Goal: Book appointment/travel/reservation

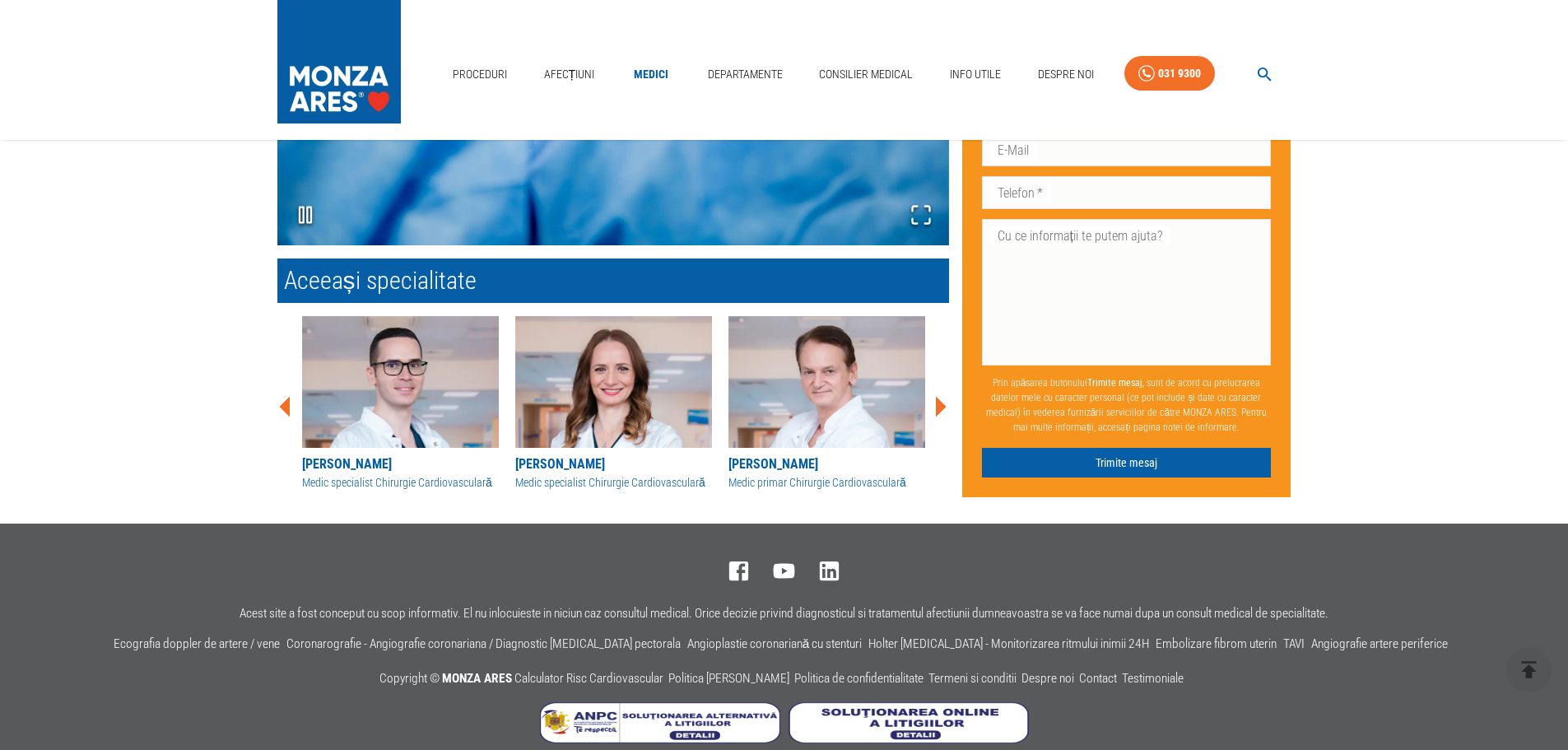
scroll to position [1976, 0]
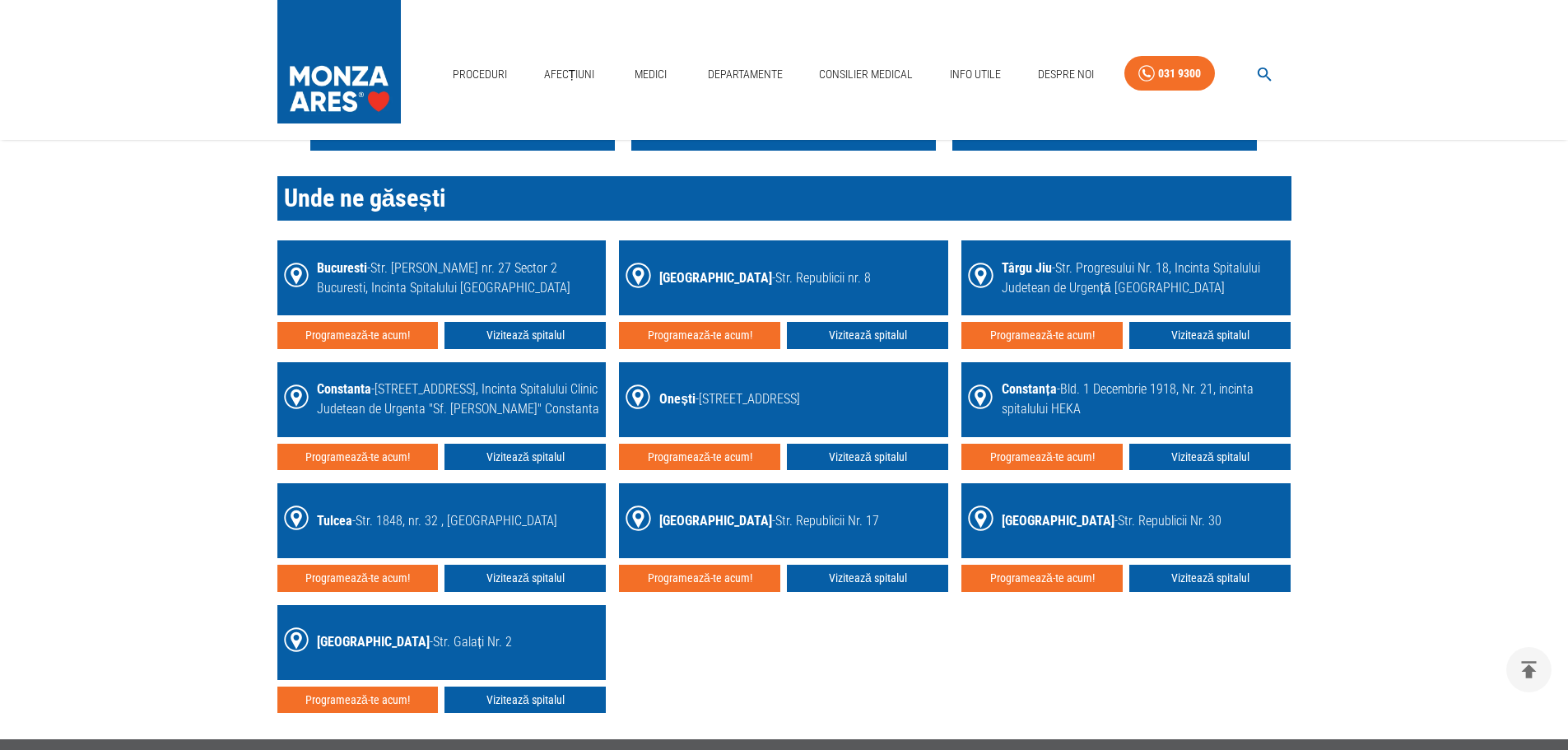
scroll to position [2469, 0]
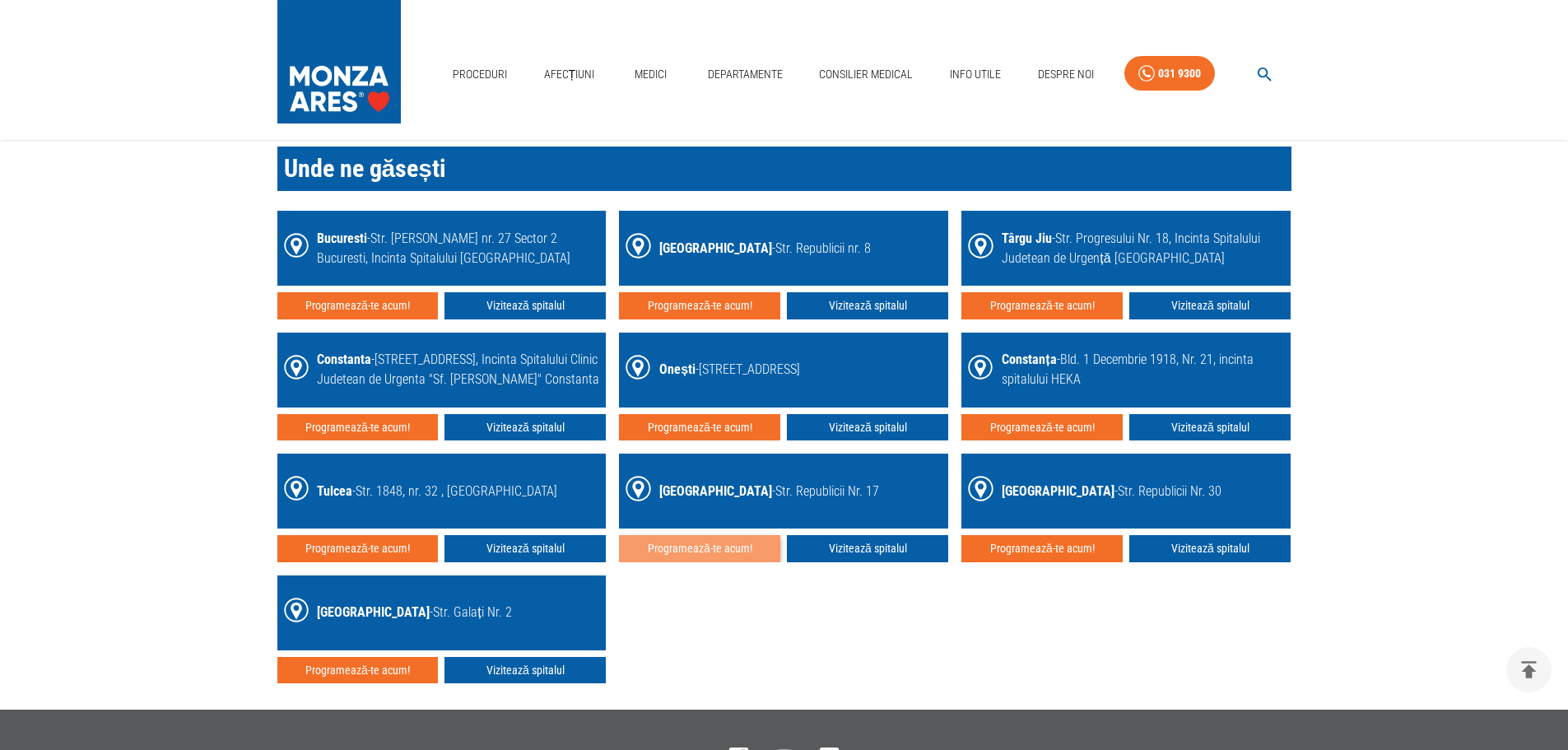
click at [697, 549] on button "Programează-te acum!" at bounding box center [699, 549] width 161 height 28
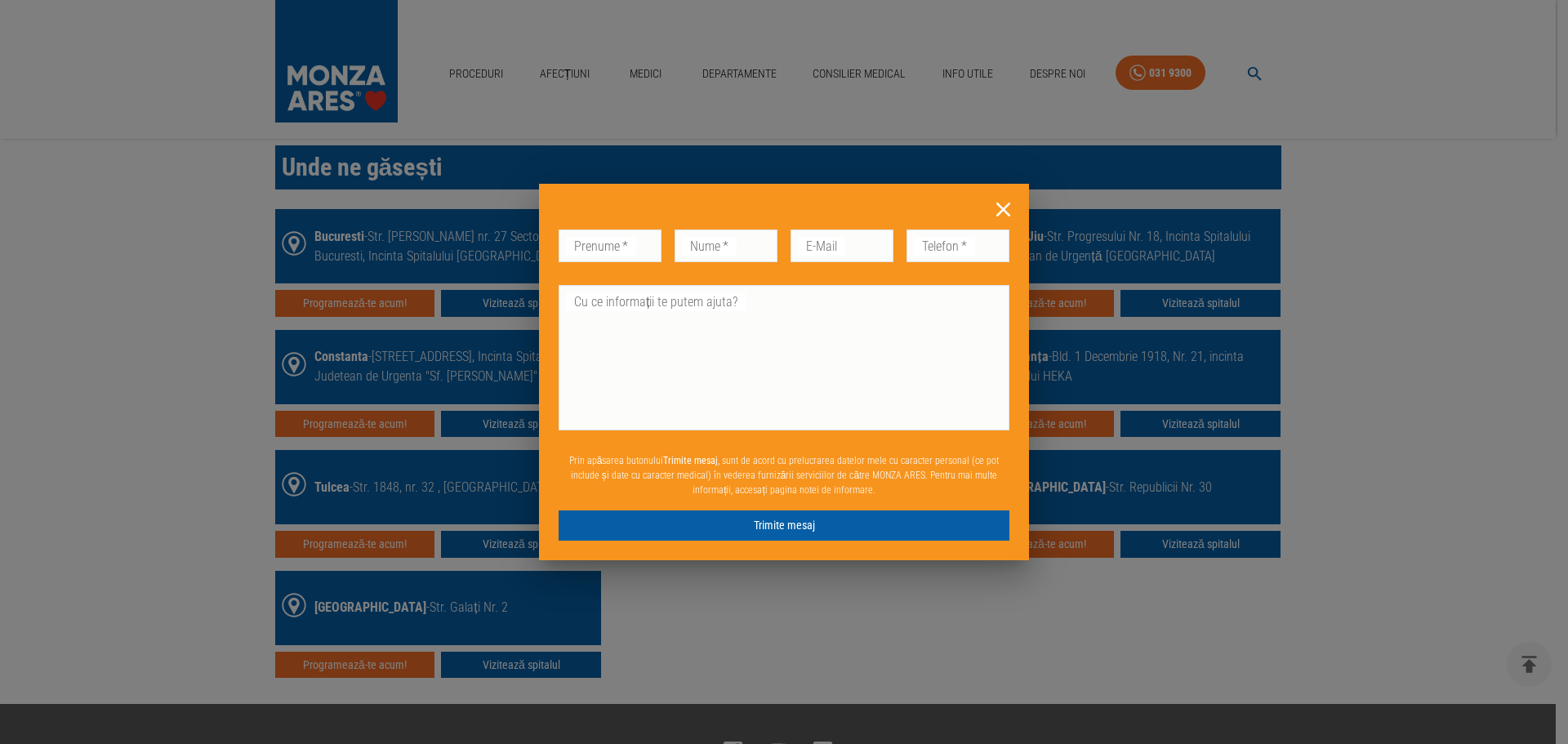
click at [1011, 207] on icon at bounding box center [1004, 209] width 25 height 25
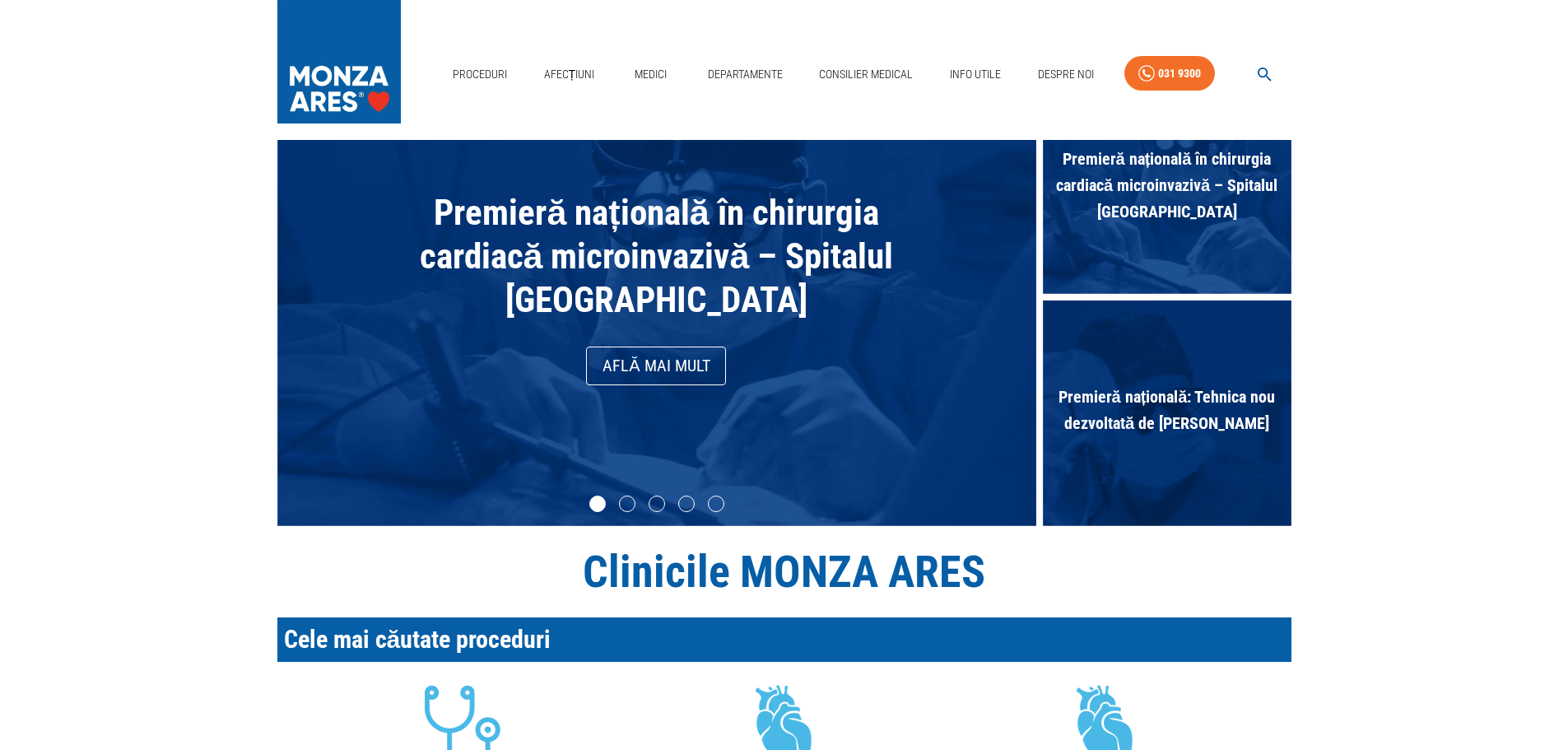
scroll to position [0, 0]
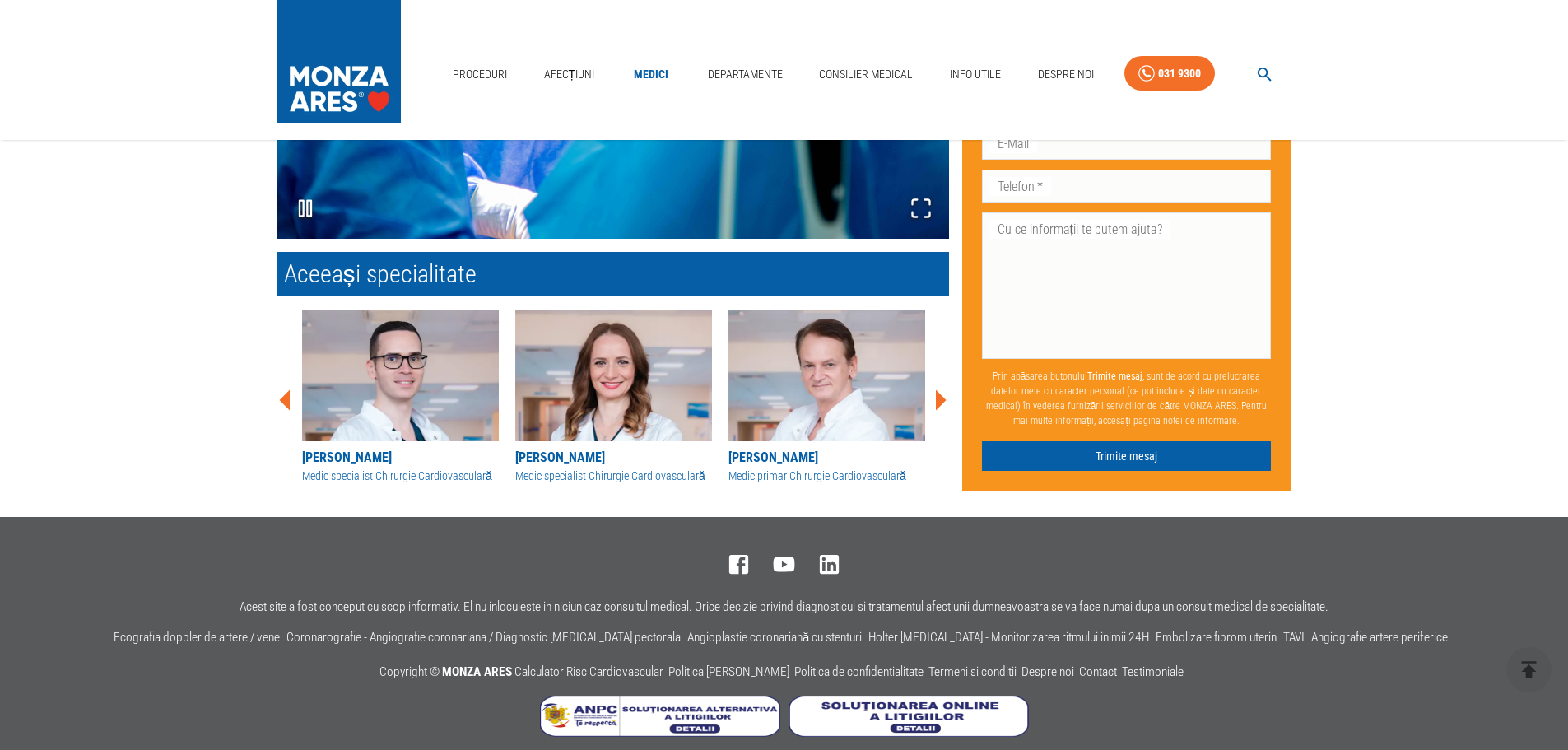
click at [940, 404] on icon at bounding box center [940, 400] width 11 height 21
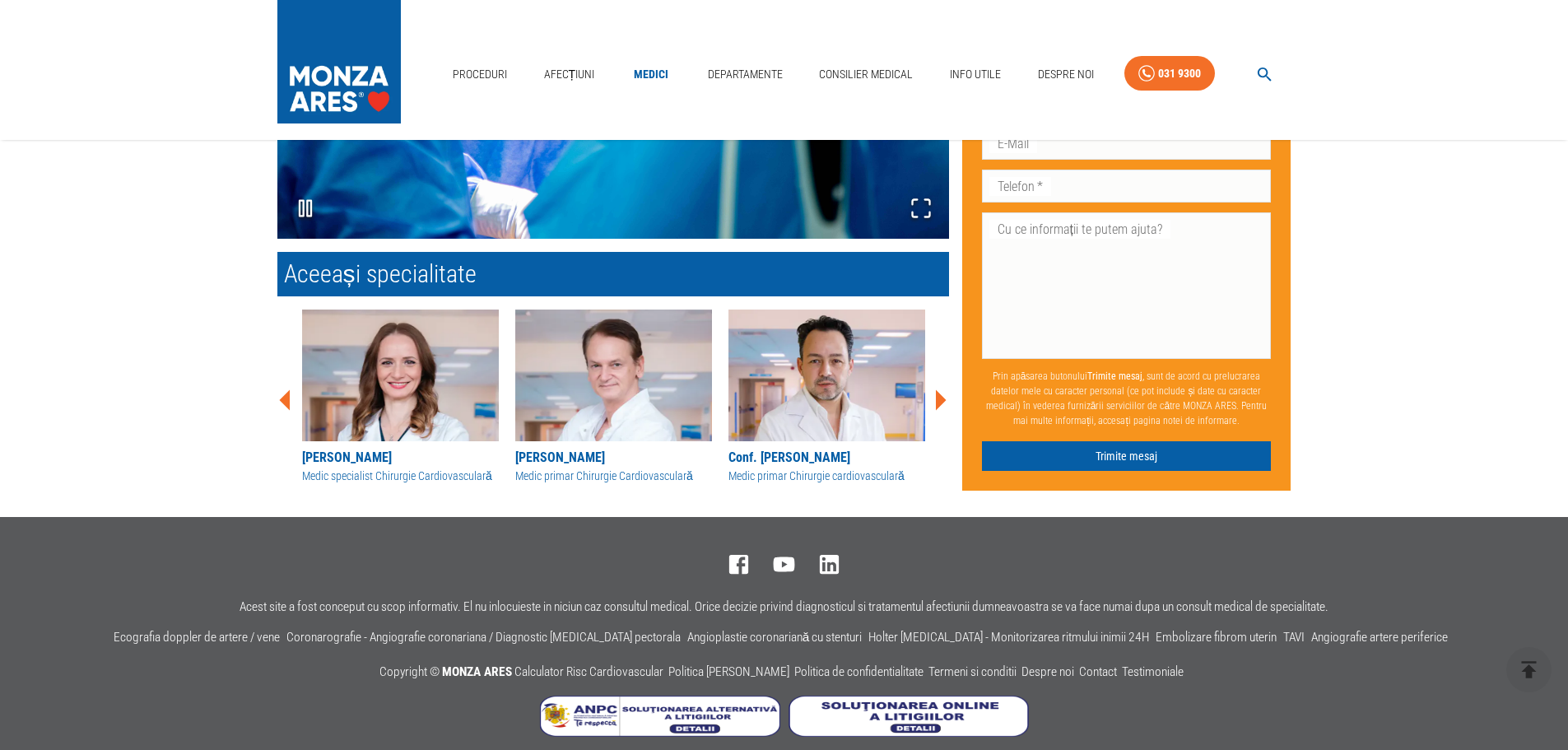
click at [940, 404] on icon at bounding box center [940, 400] width 11 height 21
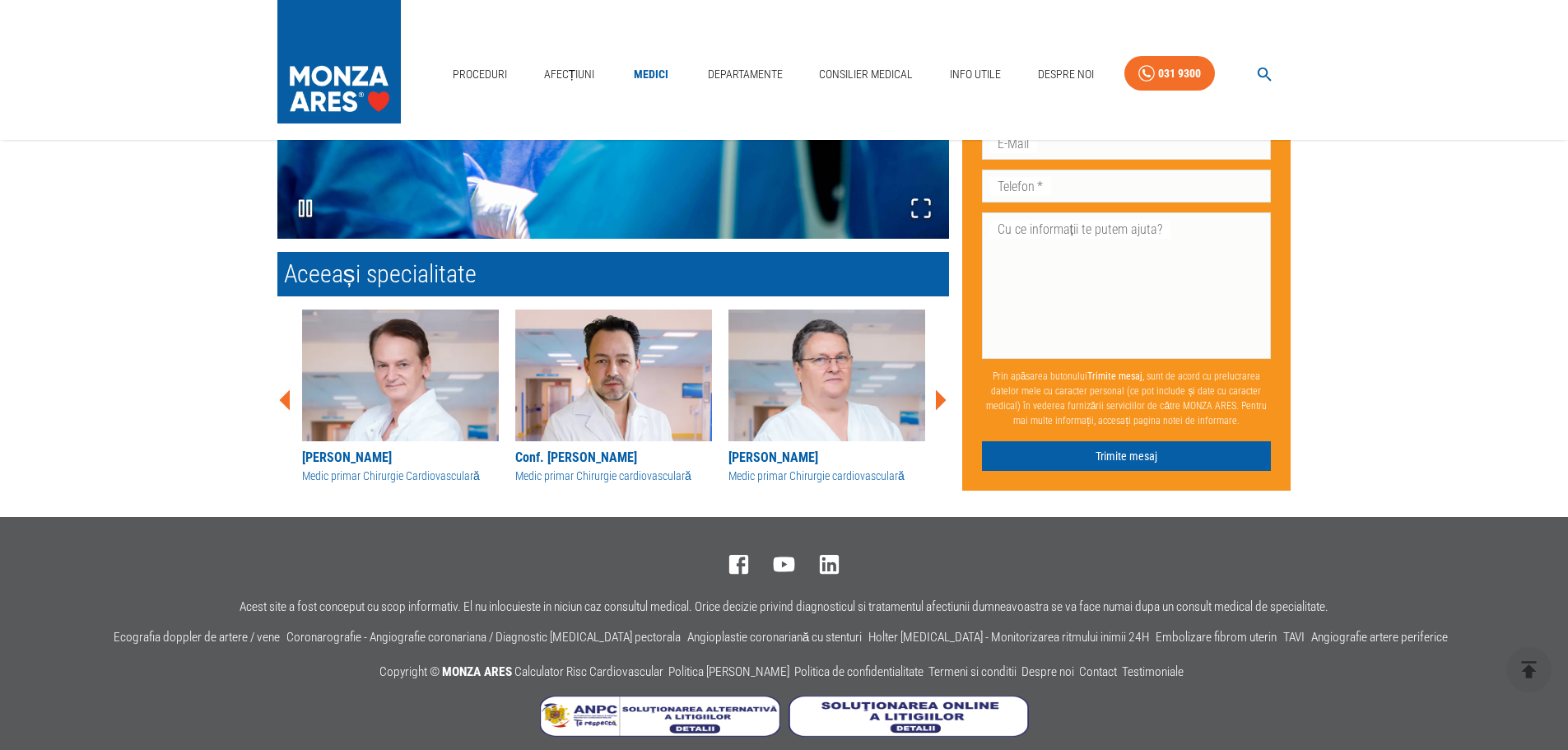
click at [940, 404] on icon at bounding box center [940, 400] width 11 height 21
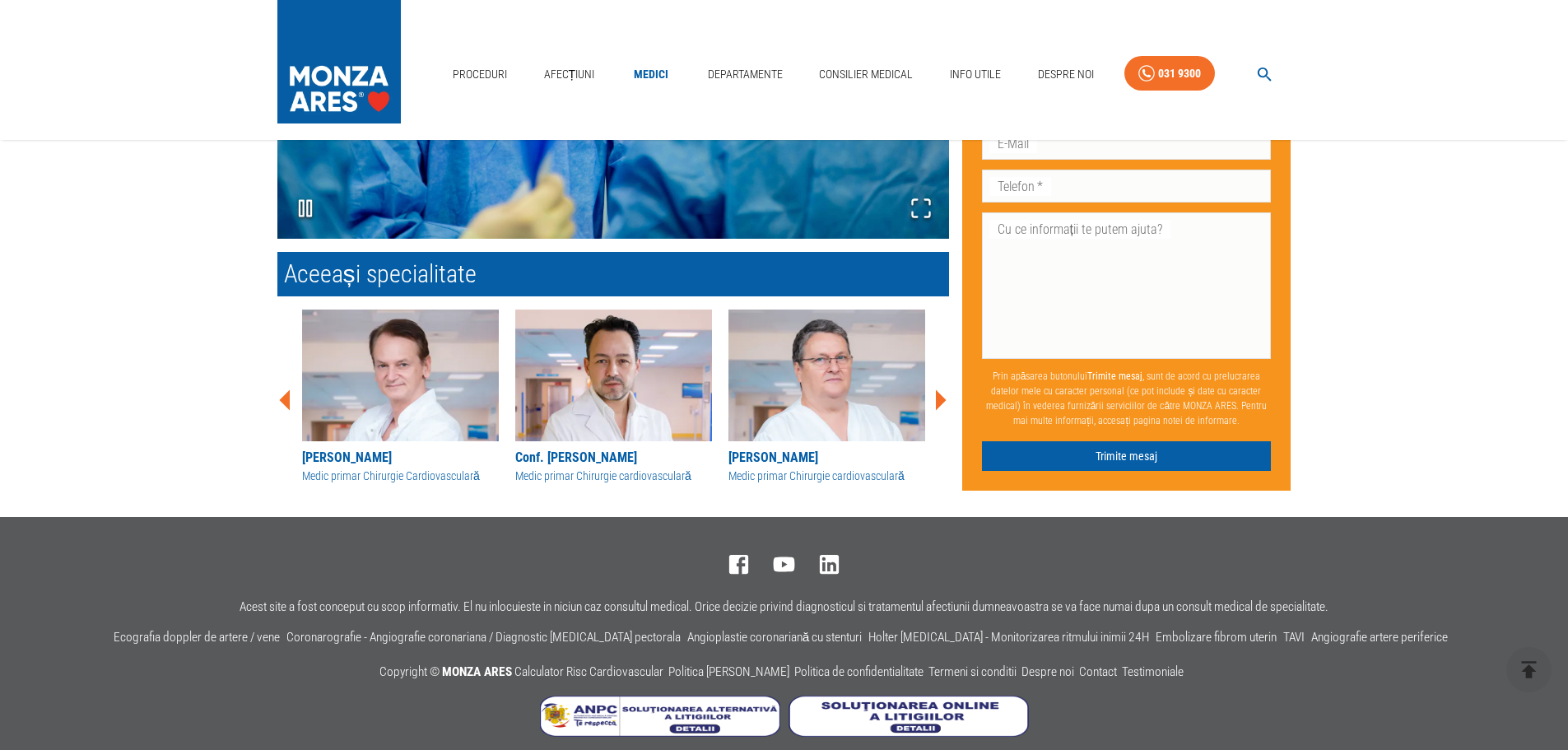
click at [940, 404] on icon at bounding box center [940, 400] width 11 height 21
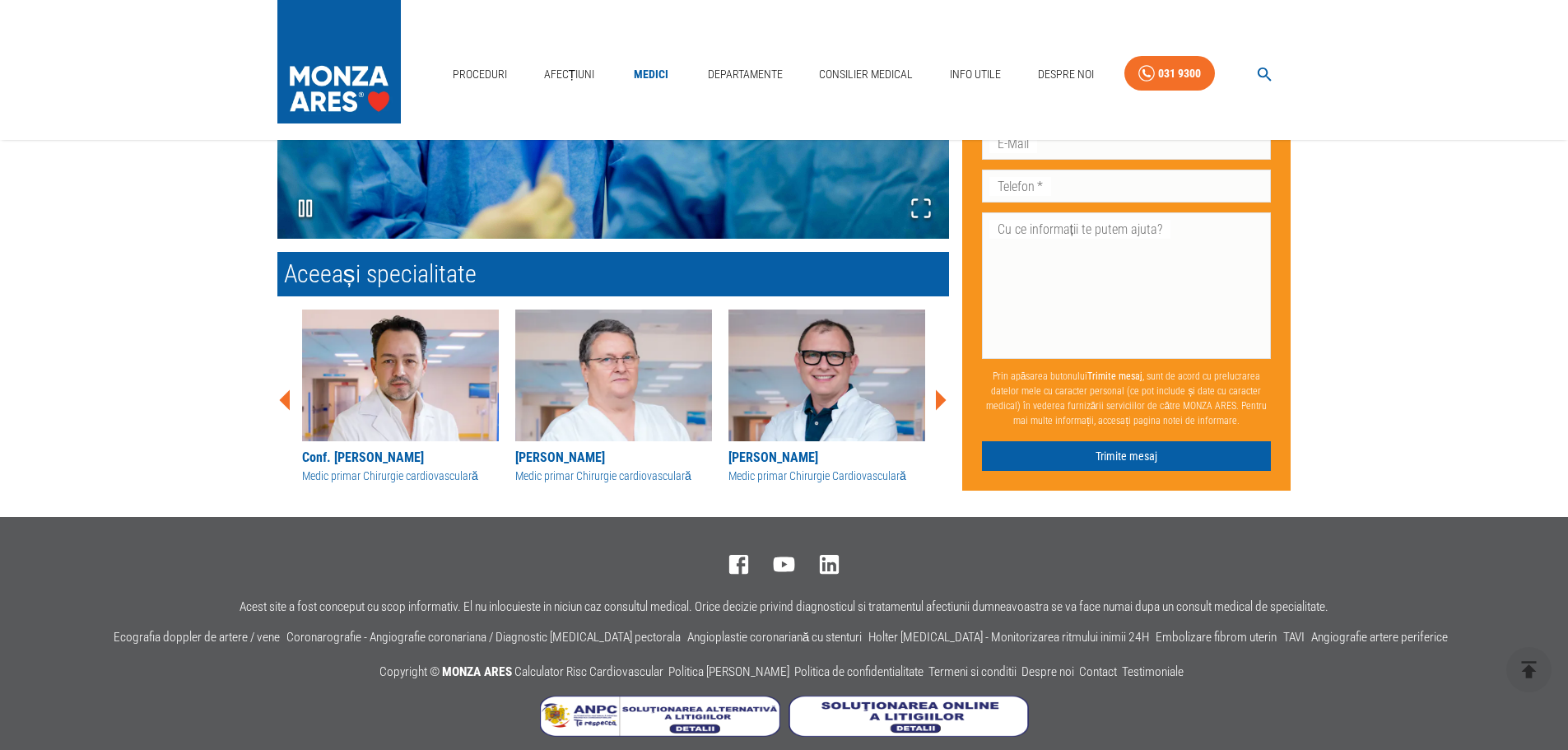
click at [940, 404] on icon at bounding box center [940, 400] width 11 height 21
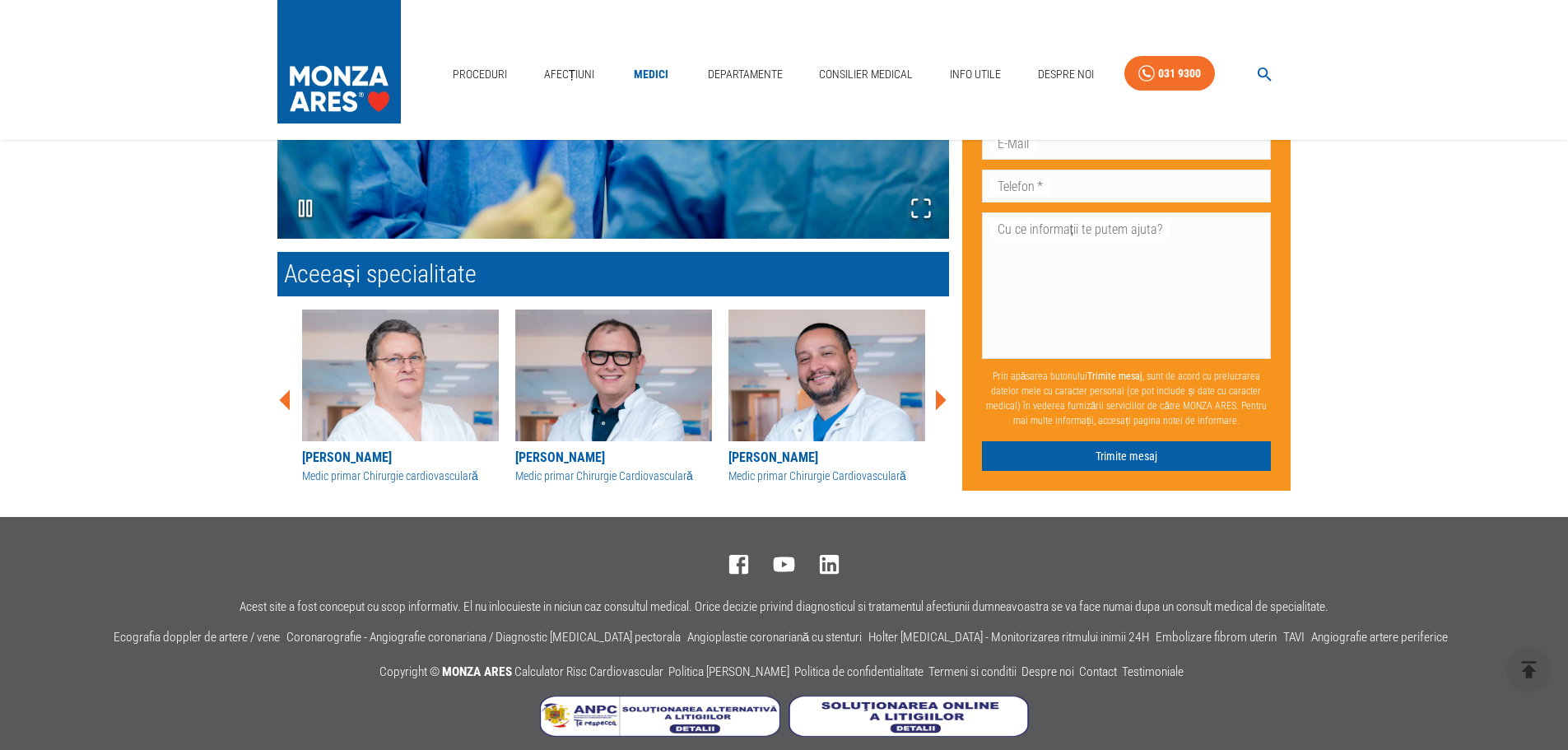
click at [940, 404] on icon at bounding box center [940, 400] width 11 height 21
